Goal: Find specific page/section

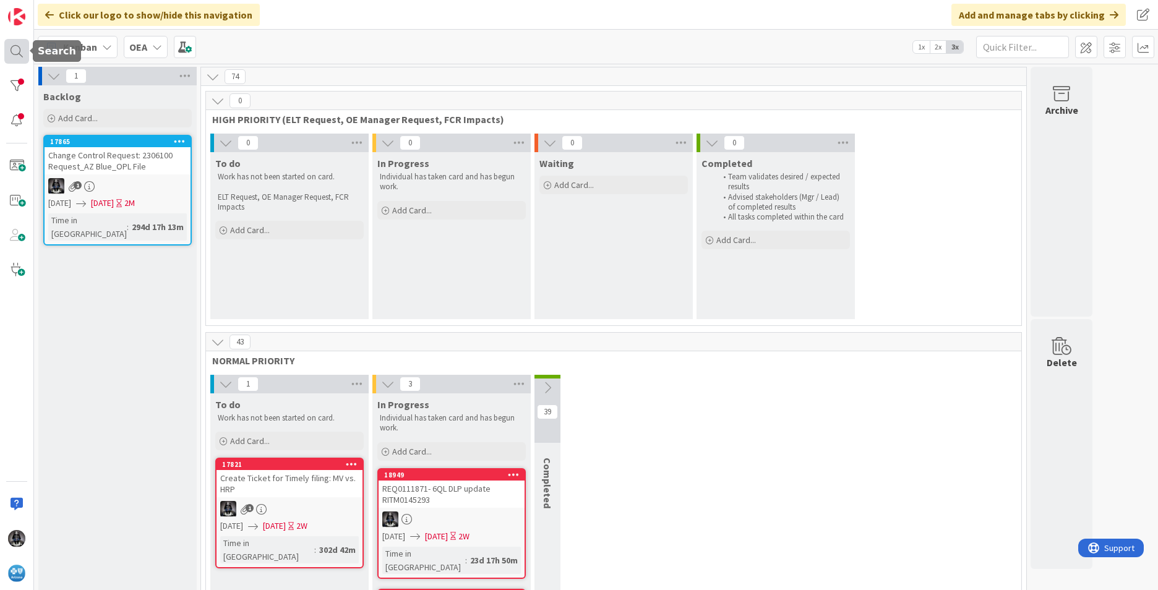
click at [19, 50] on div at bounding box center [16, 51] width 25 height 25
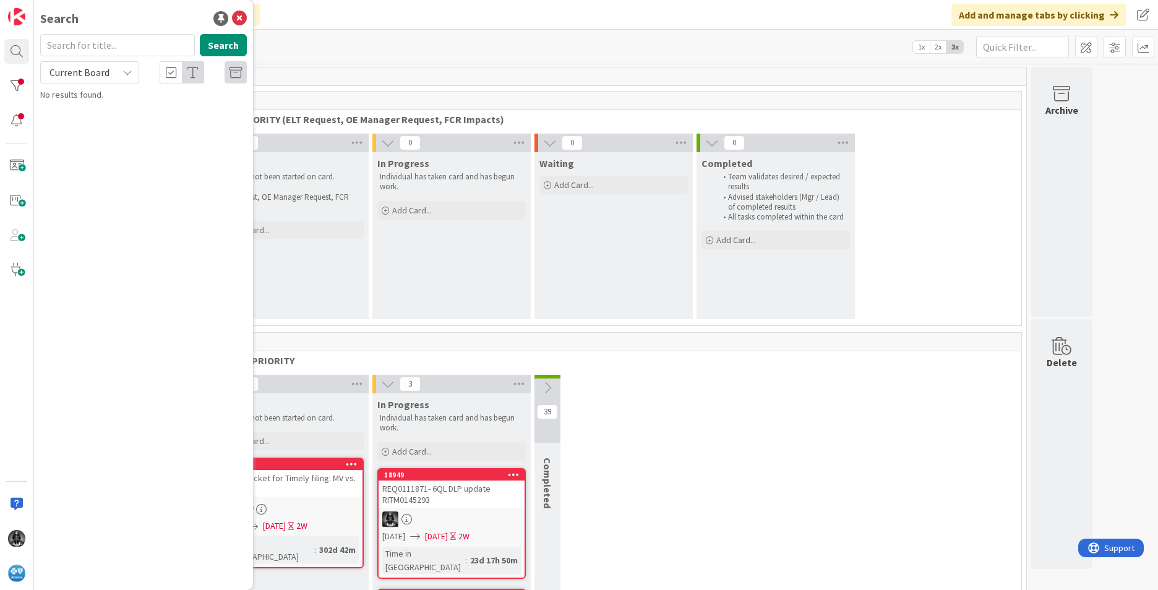
click at [93, 49] on input "text" at bounding box center [117, 45] width 155 height 22
type input "18891"
click at [123, 108] on span "UR0122829 (open) UR0122829 (closed)-Host HRP claim 202516000117107 Locked" at bounding box center [144, 115] width 173 height 24
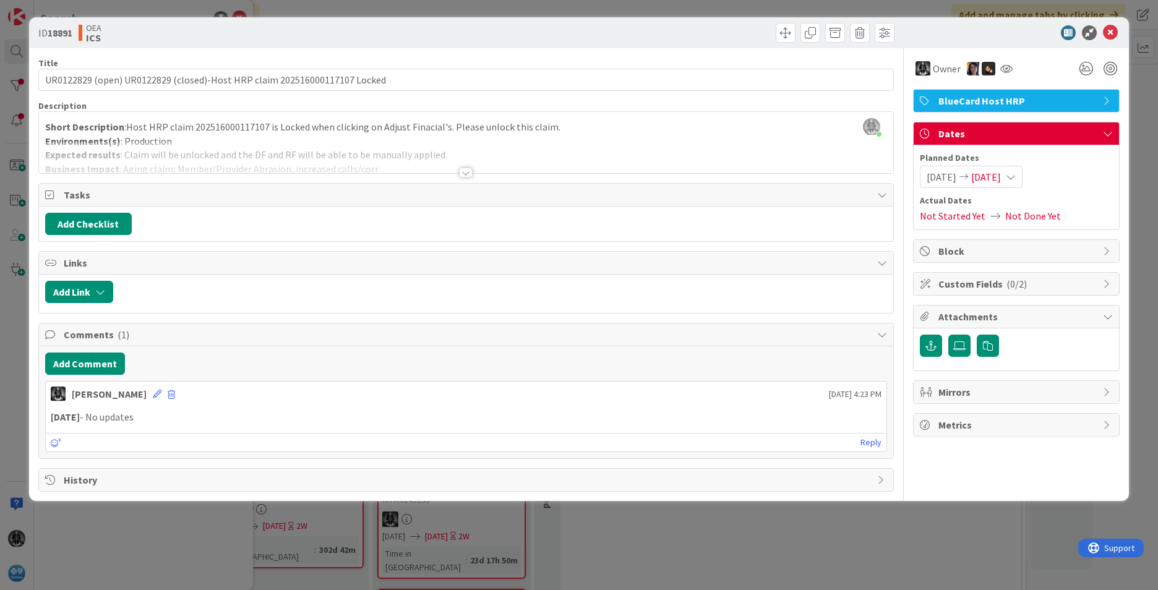
click at [463, 175] on div at bounding box center [466, 173] width 14 height 10
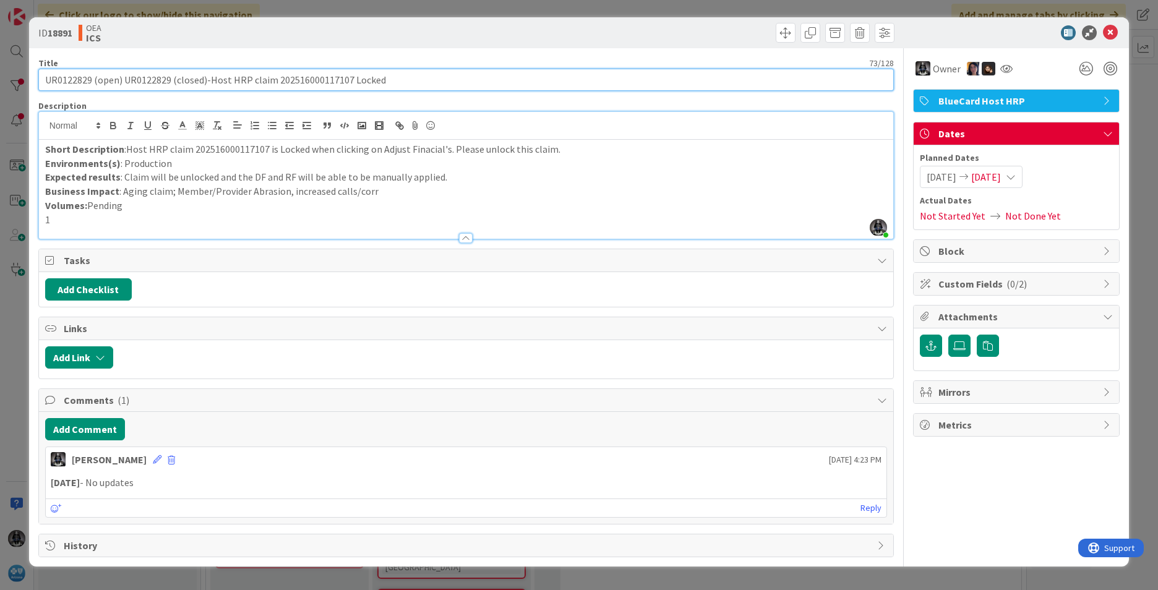
click at [72, 81] on input "UR0122829 (open) UR0122829 (closed)-Host HRP claim 202516000117107 Locked" at bounding box center [466, 80] width 856 height 22
paste input "9043"
type input "UR0129043(open) UR0122829 (closed)-Host HRP claim 202516000117107 Locked"
